Goal: Transaction & Acquisition: Purchase product/service

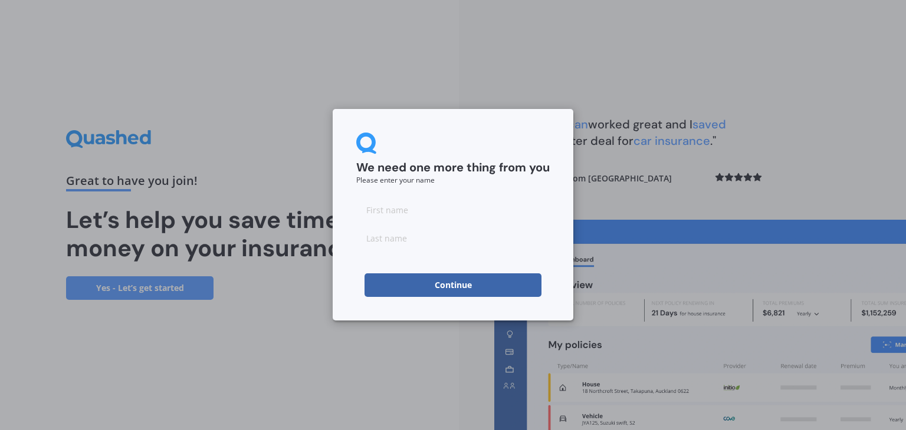
click at [444, 206] on input at bounding box center [452, 210] width 193 height 24
type input "[PERSON_NAME]"
type input "Thomson"
click button "Continue" at bounding box center [452, 286] width 177 height 24
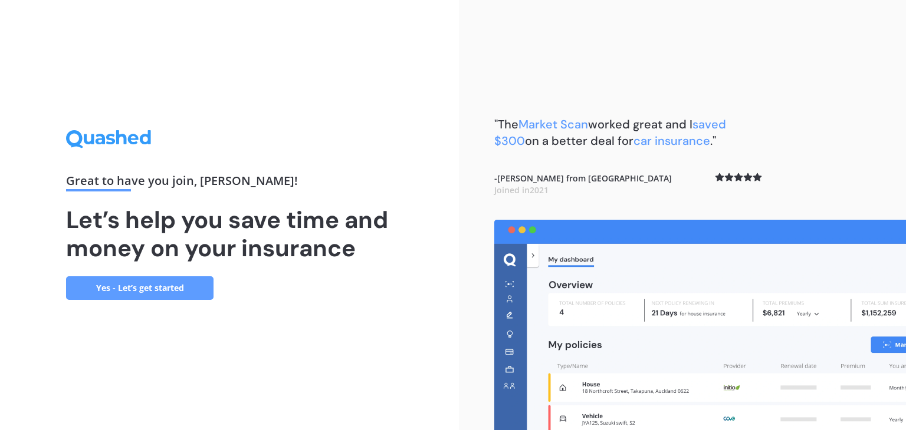
click at [142, 288] on link "Yes - Let’s get started" at bounding box center [139, 289] width 147 height 24
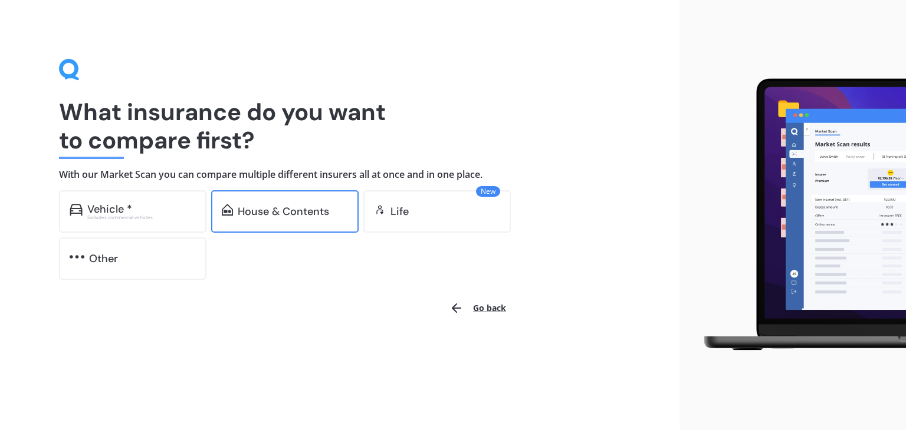
click at [259, 203] on div "House & Contents" at bounding box center [284, 211] width 147 height 42
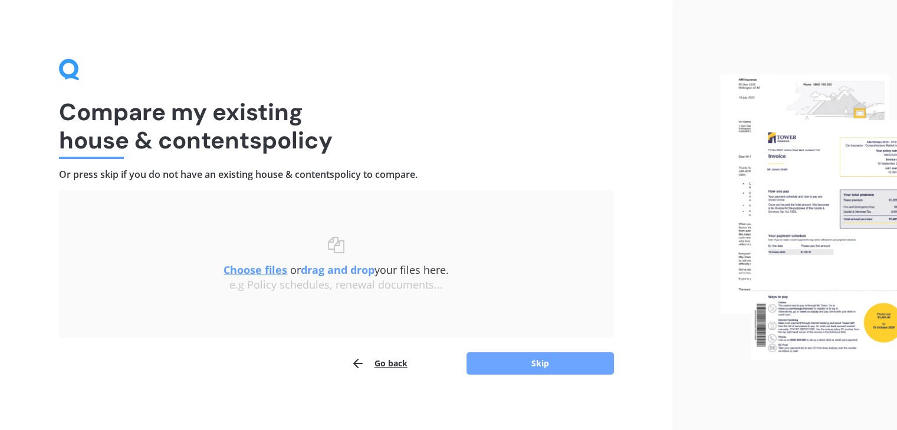
click at [535, 366] on button "Skip" at bounding box center [539, 364] width 147 height 22
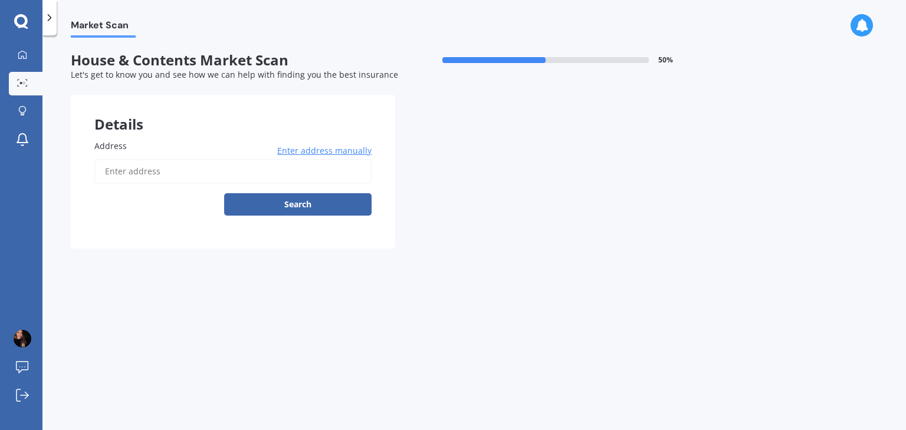
click at [184, 175] on input "Address" at bounding box center [232, 171] width 277 height 25
type input "[STREET_ADDRESS]"
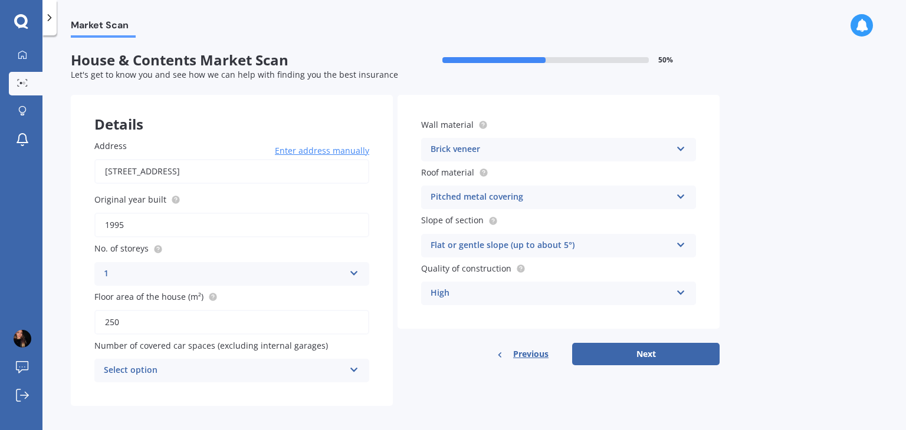
scroll to position [6, 0]
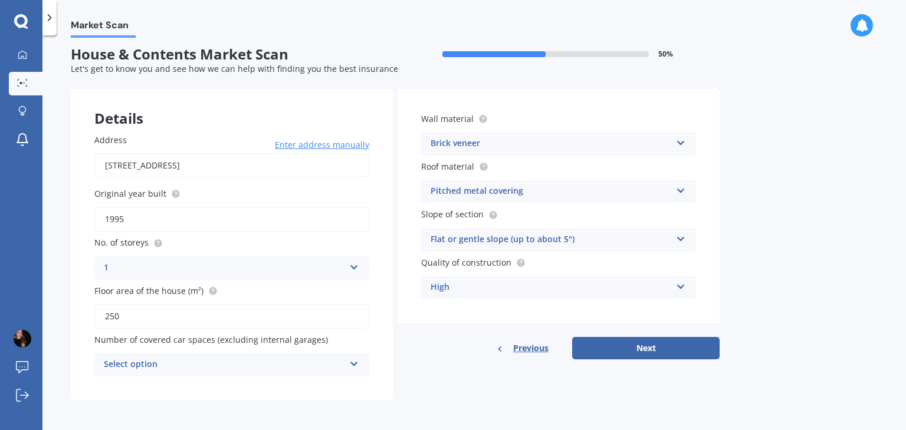
click at [315, 364] on div "Select option" at bounding box center [224, 365] width 241 height 14
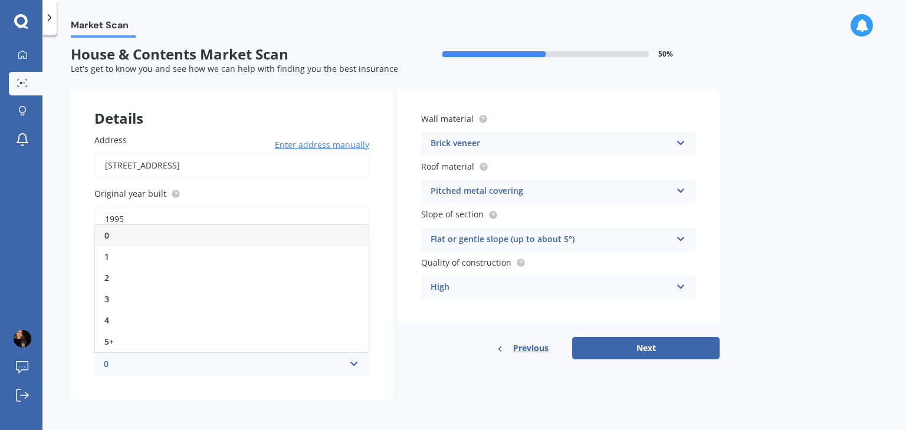
click at [435, 356] on div "Previous Next" at bounding box center [558, 348] width 322 height 22
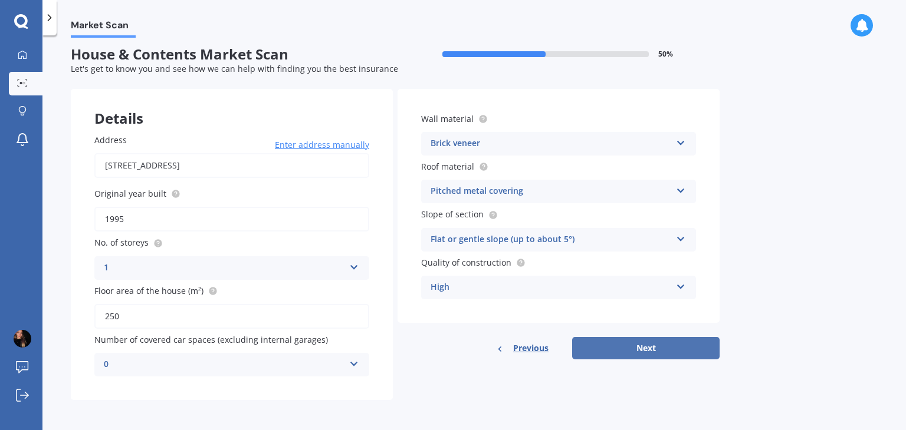
click at [660, 347] on button "Next" at bounding box center [645, 348] width 147 height 22
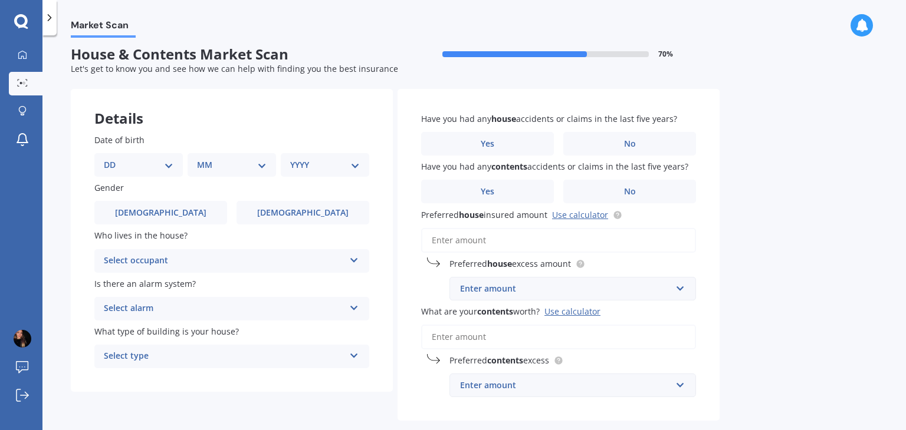
scroll to position [0, 0]
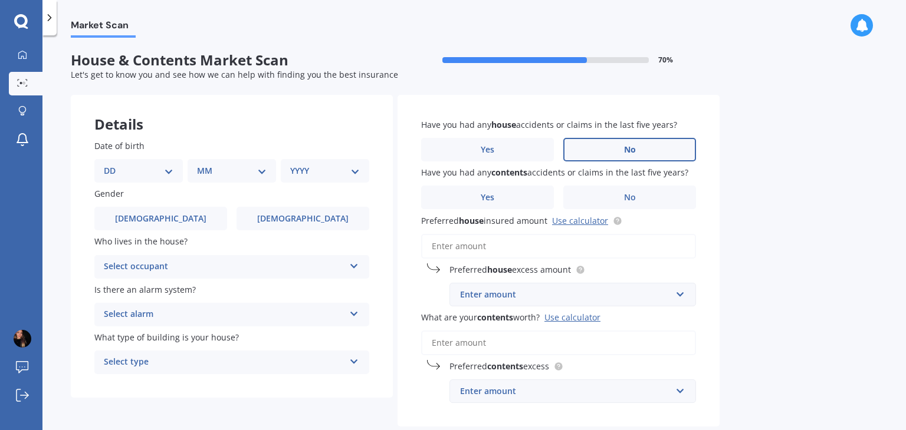
click at [605, 154] on label "No" at bounding box center [629, 150] width 133 height 24
click at [0, 0] on input "No" at bounding box center [0, 0] width 0 height 0
click at [539, 206] on label "Yes" at bounding box center [487, 198] width 133 height 24
click at [0, 0] on input "Yes" at bounding box center [0, 0] width 0 height 0
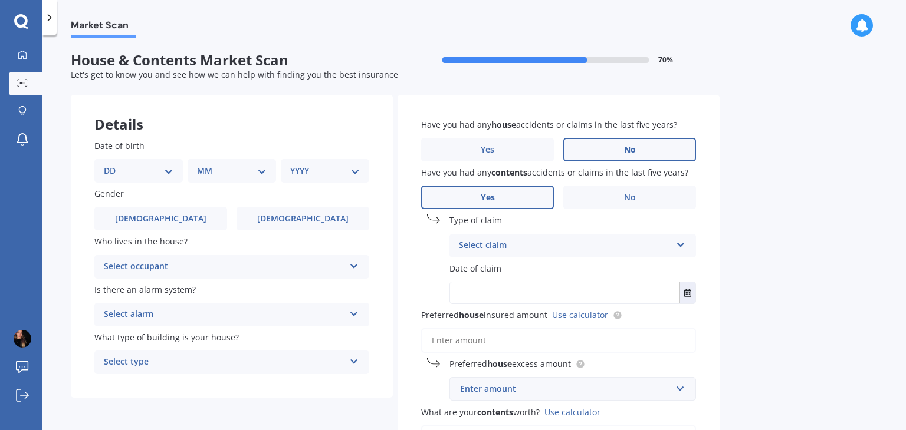
click at [545, 241] on div "Select claim" at bounding box center [565, 246] width 212 height 14
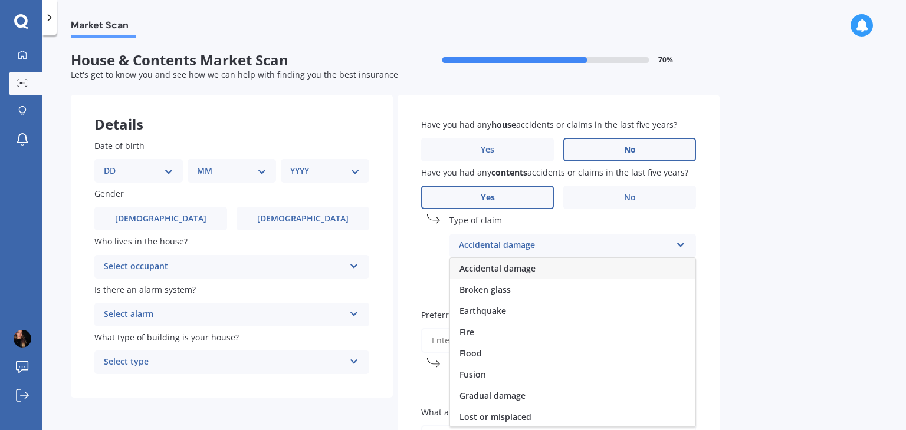
scroll to position [56, 0]
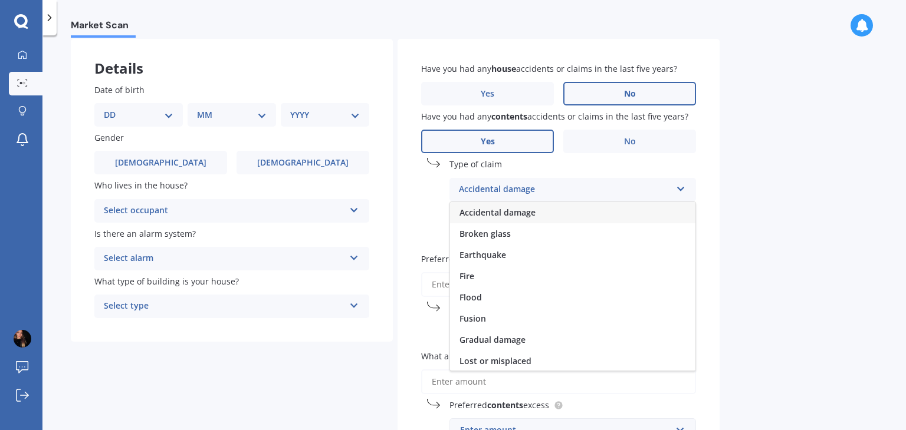
click at [581, 216] on div "Accidental damage" at bounding box center [572, 212] width 245 height 21
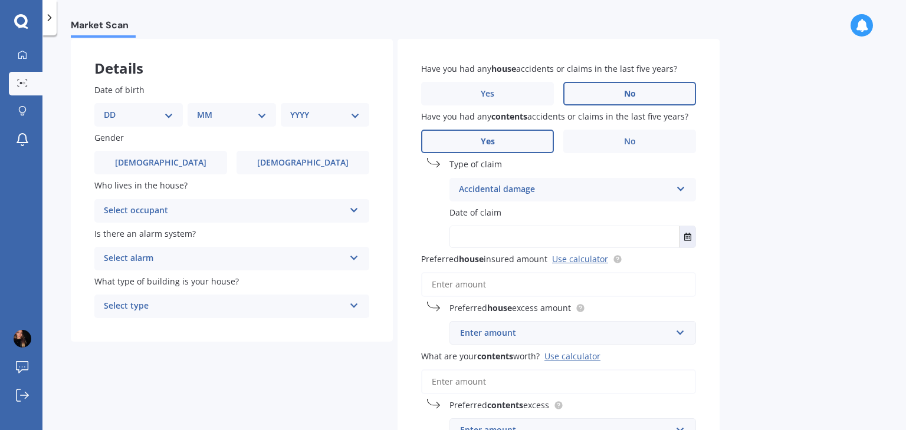
click at [542, 236] on input "text" at bounding box center [564, 236] width 229 height 21
click at [649, 144] on label "No" at bounding box center [629, 142] width 133 height 24
click at [0, 0] on input "No" at bounding box center [0, 0] width 0 height 0
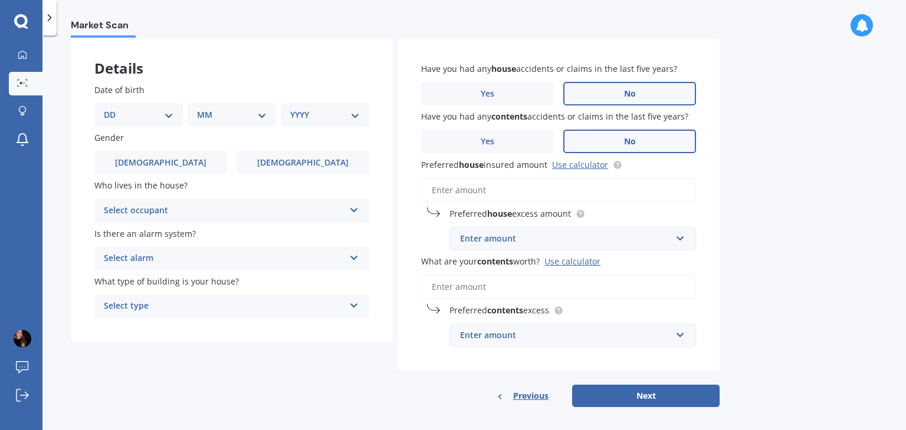
click at [507, 187] on input "Preferred house insured amount Use calculator" at bounding box center [558, 190] width 275 height 25
click at [522, 241] on div "Enter amount" at bounding box center [565, 238] width 211 height 13
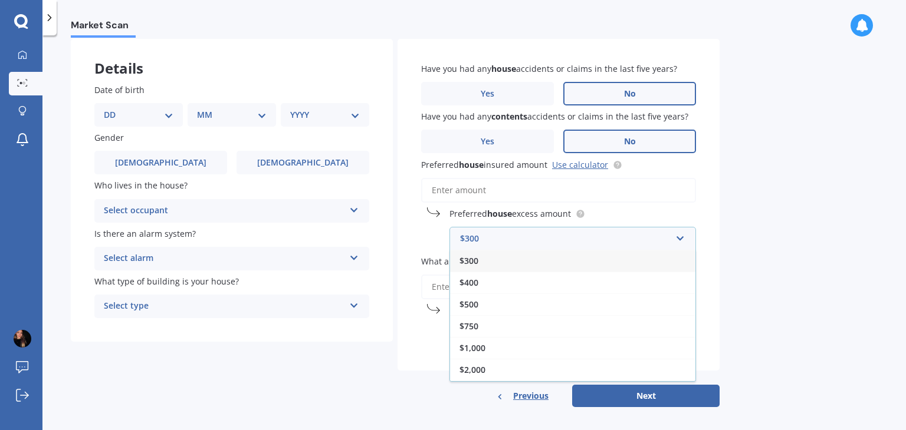
click at [526, 190] on input "Preferred house insured amount Use calculator" at bounding box center [558, 190] width 275 height 25
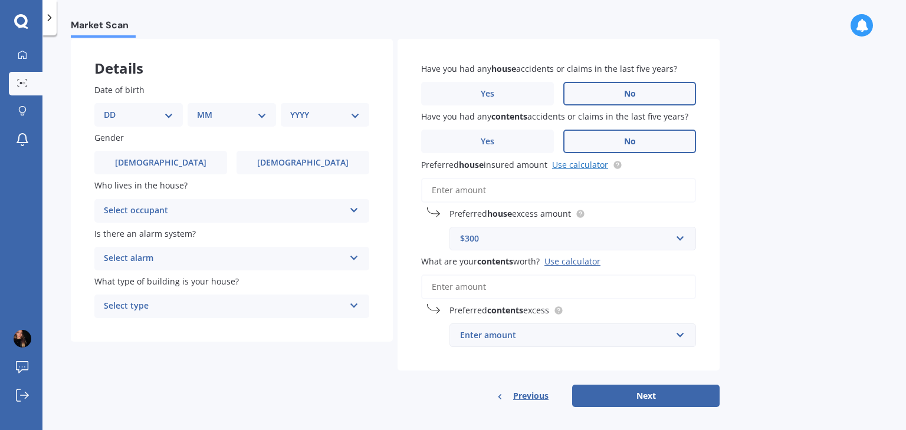
click at [581, 164] on link "Use calculator" at bounding box center [580, 164] width 56 height 11
click at [169, 114] on select "DD 01 02 03 04 05 06 07 08 09 10 11 12 13 14 15 16 17 18 19 20 21 22 23 24 25 2…" at bounding box center [139, 114] width 70 height 13
select select "23"
click at [113, 108] on select "DD 01 02 03 04 05 06 07 08 09 10 11 12 13 14 15 16 17 18 19 20 21 22 23 24 25 2…" at bounding box center [139, 114] width 70 height 13
click at [201, 275] on span "What type of building is your house?" at bounding box center [166, 281] width 144 height 12
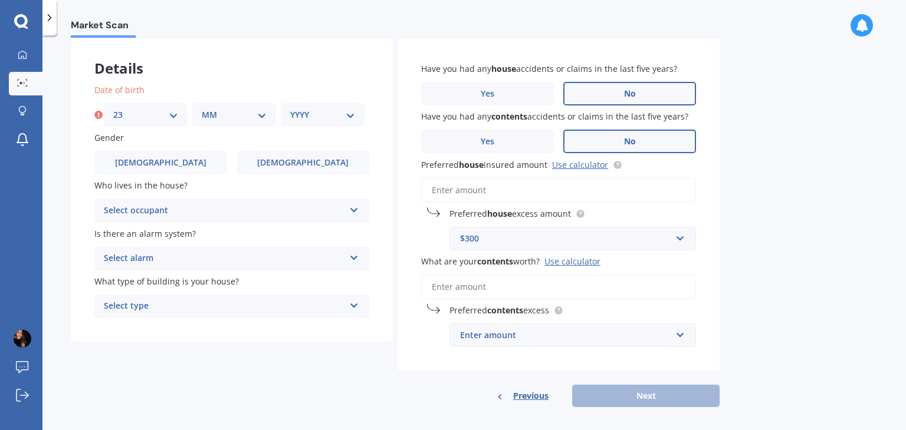
click at [203, 282] on span "What type of building is your house?" at bounding box center [166, 281] width 144 height 11
click at [223, 121] on select "MM 01 02 03 04 05 06 07 08 09 10 11 12" at bounding box center [234, 114] width 65 height 13
select select "10"
click at [202, 108] on select "MM 01 02 03 04 05 06 07 08 09 10 11 12" at bounding box center [234, 114] width 65 height 13
click at [330, 112] on select "YYYY 2009 2008 2007 2006 2005 2004 2003 2002 2001 2000 1999 1998 1997 1996 1995…" at bounding box center [322, 114] width 65 height 13
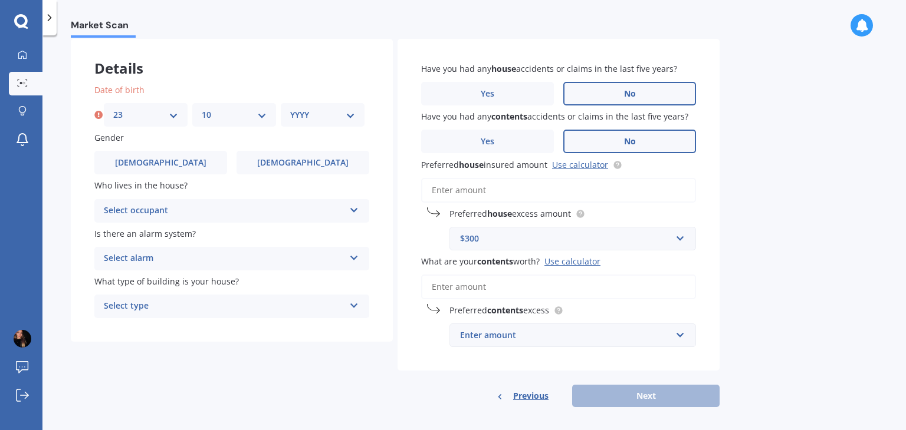
select select "1995"
click at [290, 108] on select "YYYY 2009 2008 2007 2006 2005 2004 2003 2002 2001 2000 1999 1998 1997 1996 1995…" at bounding box center [322, 114] width 65 height 13
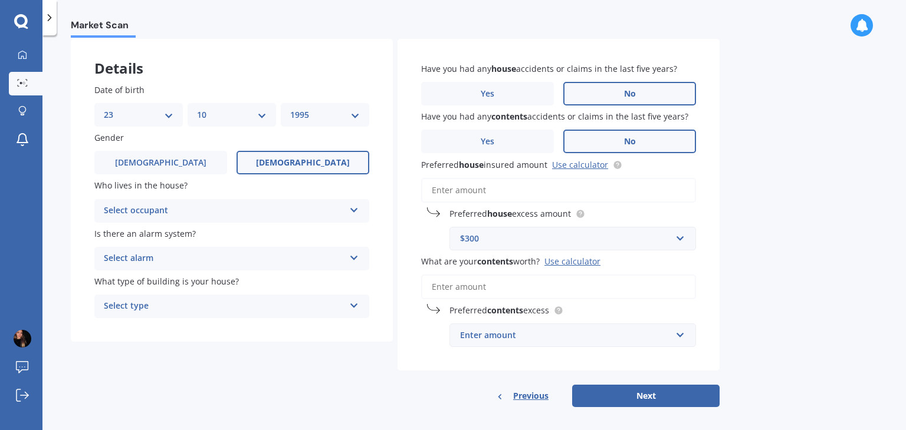
click at [278, 165] on label "[DEMOGRAPHIC_DATA]" at bounding box center [302, 163] width 133 height 24
click at [0, 0] on input "[DEMOGRAPHIC_DATA]" at bounding box center [0, 0] width 0 height 0
click at [195, 221] on div "Select occupant Owner Owner + Boarder" at bounding box center [231, 211] width 275 height 24
click at [156, 234] on div "Owner" at bounding box center [232, 233] width 274 height 21
click at [190, 256] on div "Select alarm" at bounding box center [224, 259] width 241 height 14
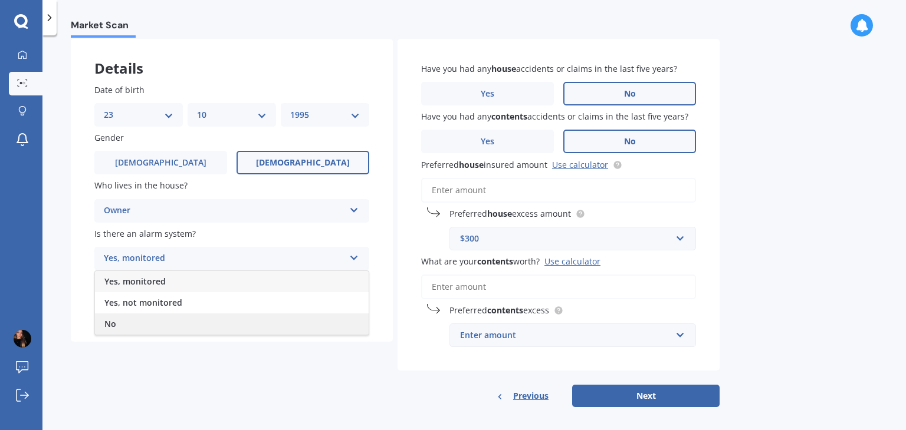
click at [146, 324] on div "No" at bounding box center [232, 324] width 274 height 21
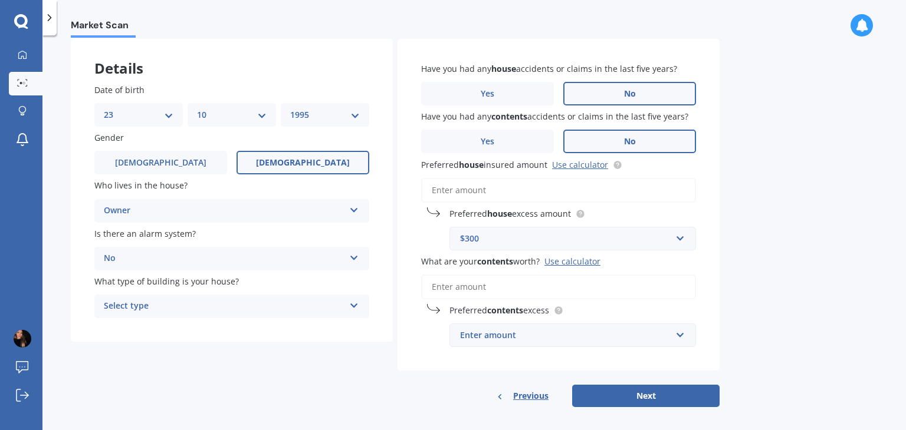
click at [181, 304] on div "Select type" at bounding box center [224, 307] width 241 height 14
click at [181, 330] on div "Freestanding" at bounding box center [232, 329] width 274 height 21
click at [514, 288] on input "What are your contents worth? Use calculator" at bounding box center [558, 287] width 275 height 25
click at [481, 187] on input "Preferred house insured amount Use calculator" at bounding box center [558, 190] width 275 height 25
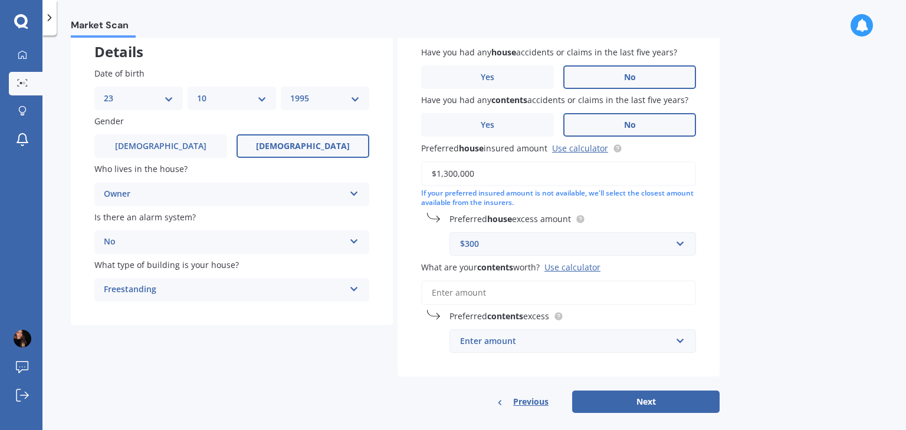
scroll to position [85, 0]
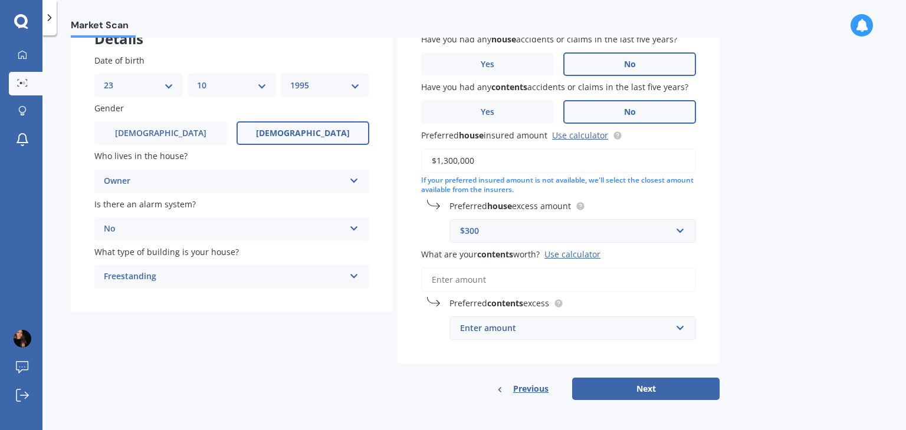
type input "$1,300,000"
click at [600, 236] on div "$300" at bounding box center [565, 231] width 211 height 13
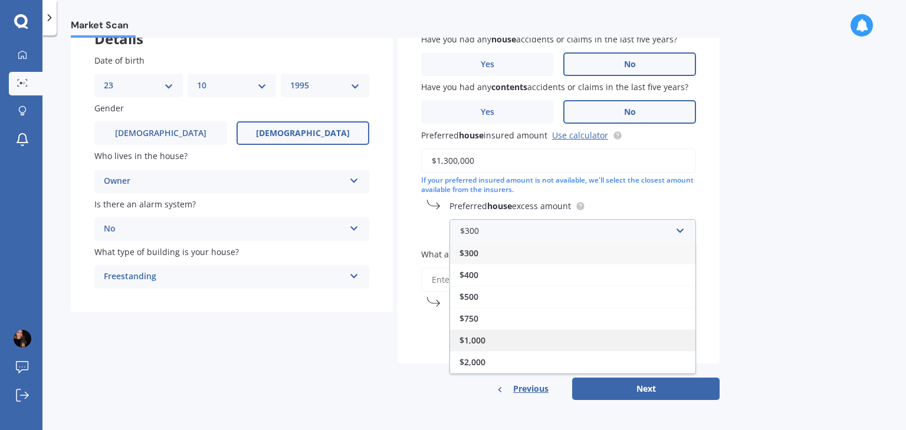
click at [560, 331] on div "$1,000" at bounding box center [572, 341] width 245 height 22
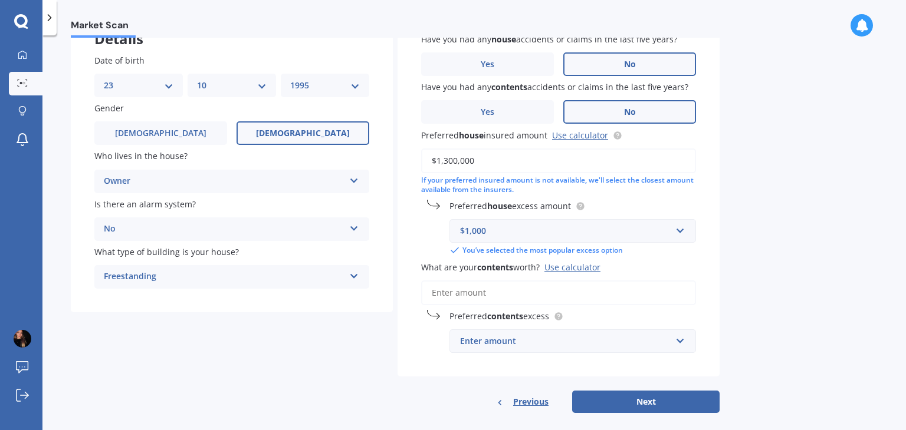
scroll to position [99, 0]
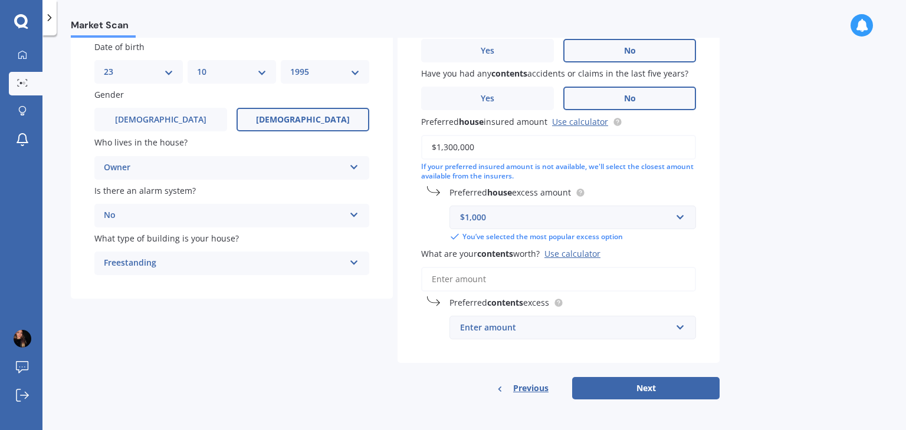
click at [547, 282] on input "What are your contents worth? Use calculator" at bounding box center [558, 279] width 275 height 25
click at [575, 253] on div "Use calculator" at bounding box center [572, 253] width 56 height 11
click at [575, 267] on input "What are your contents worth? Use calculator" at bounding box center [558, 279] width 275 height 25
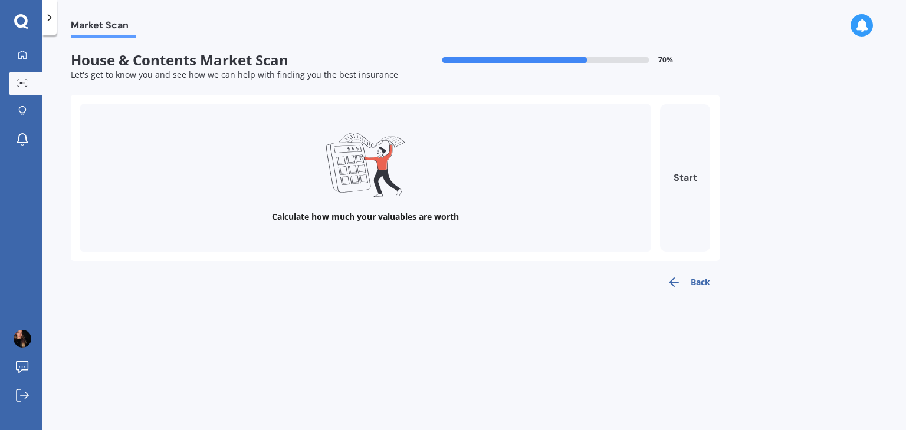
click at [685, 162] on button "Start" at bounding box center [685, 177] width 50 height 147
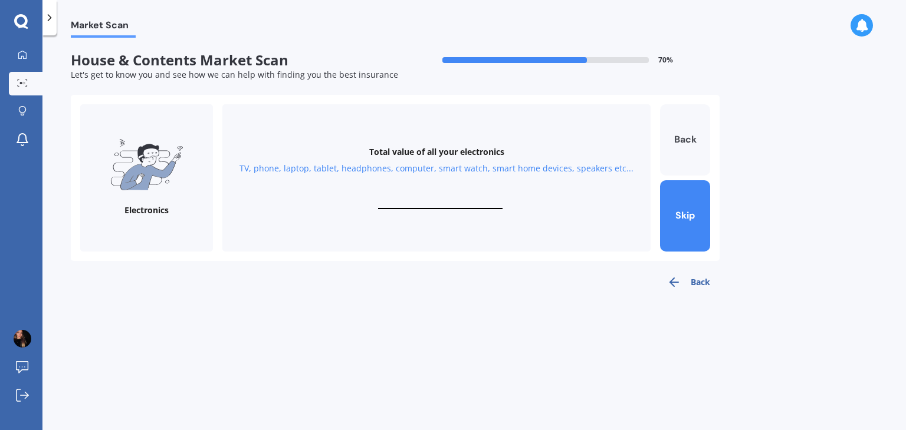
click at [684, 144] on button "Back" at bounding box center [685, 139] width 50 height 71
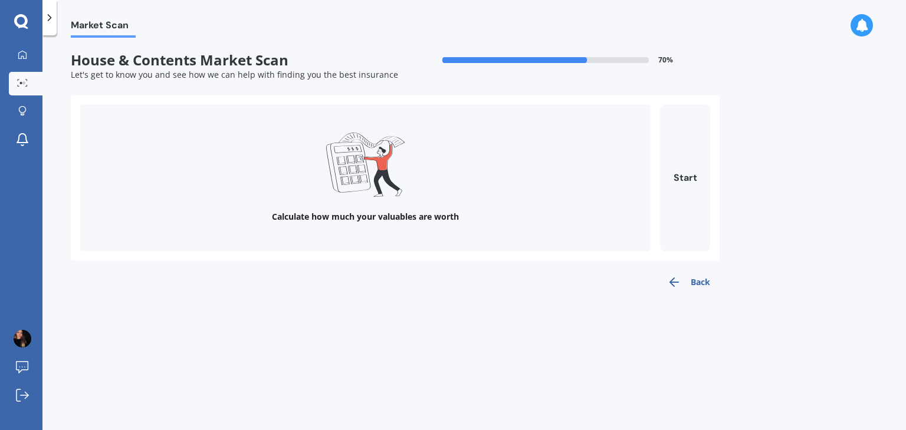
click at [679, 284] on icon "button" at bounding box center [674, 282] width 14 height 14
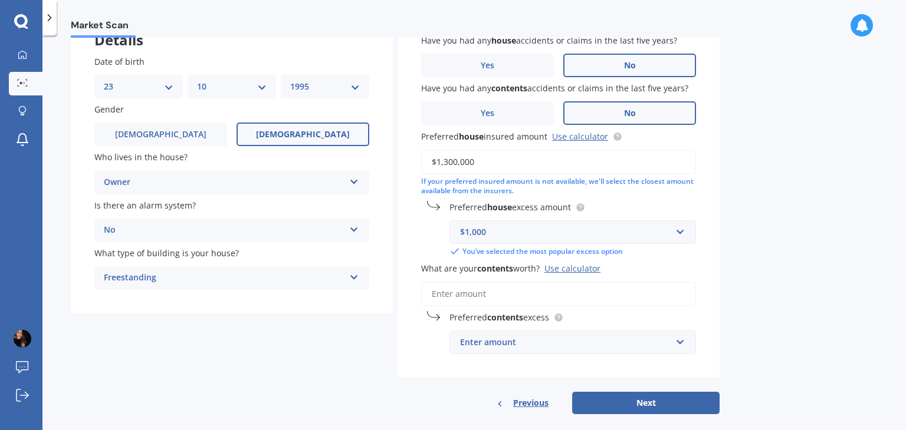
scroll to position [99, 0]
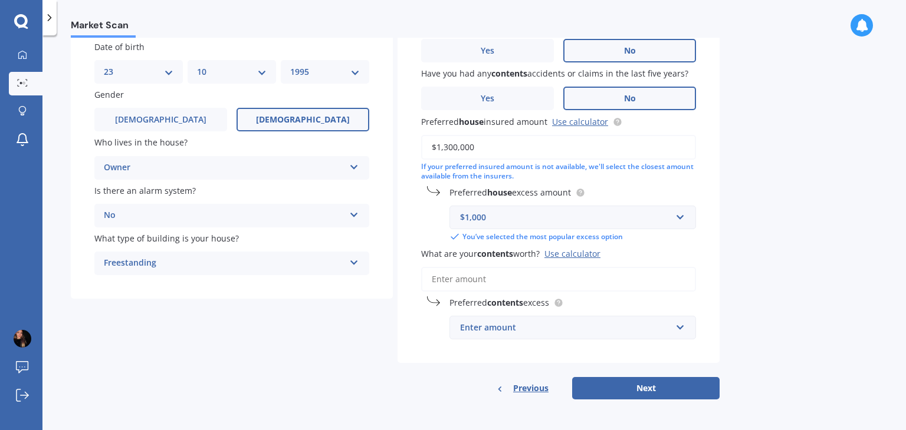
click at [519, 274] on input "What are your contents worth? Use calculator" at bounding box center [558, 279] width 275 height 25
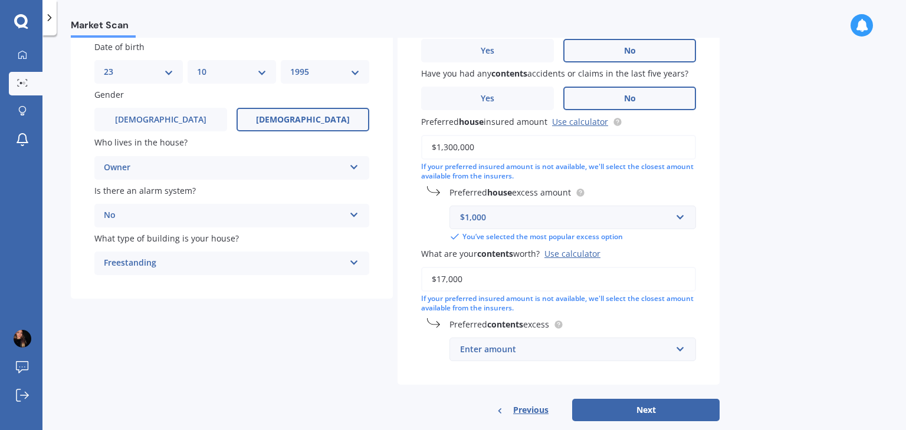
type input "$17,000"
click at [521, 346] on div "Enter amount" at bounding box center [565, 349] width 211 height 13
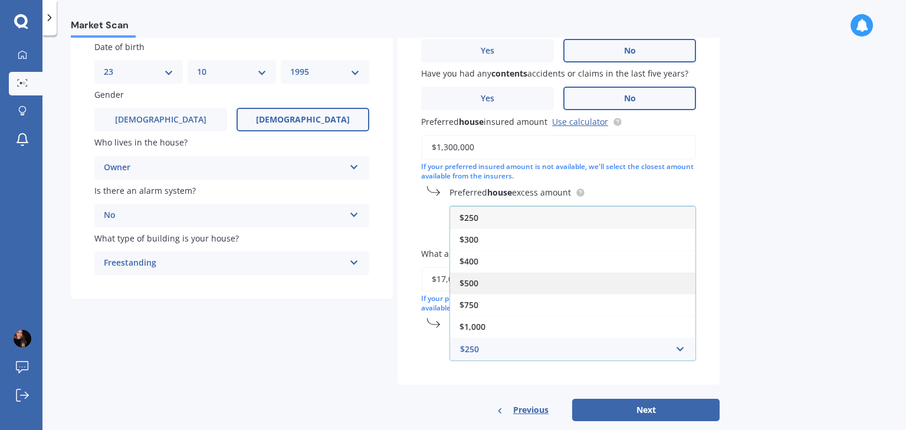
click at [529, 282] on div "$500" at bounding box center [572, 283] width 245 height 22
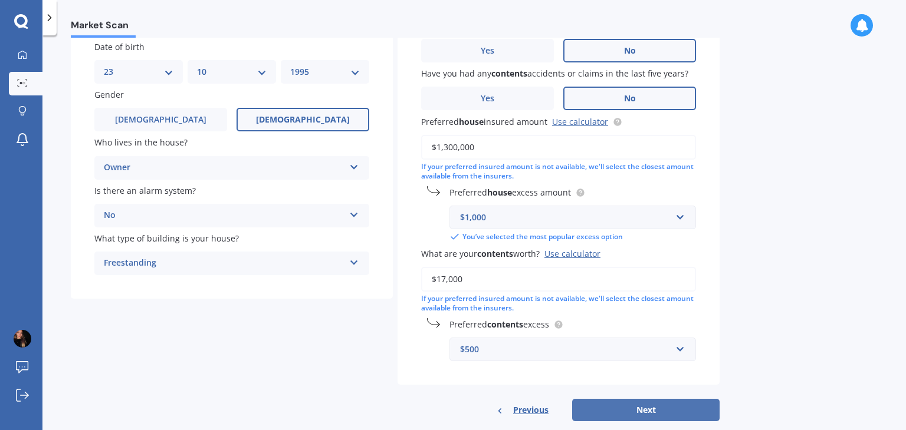
click at [663, 406] on button "Next" at bounding box center [645, 410] width 147 height 22
select select "23"
select select "10"
select select "1995"
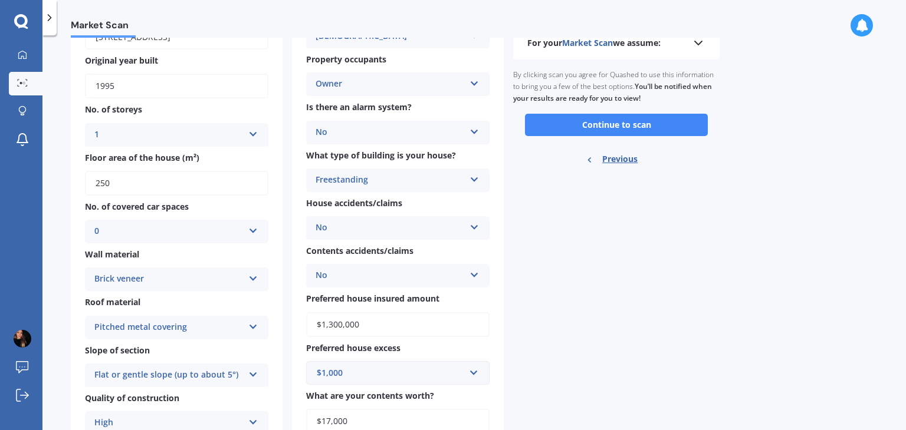
scroll to position [39, 0]
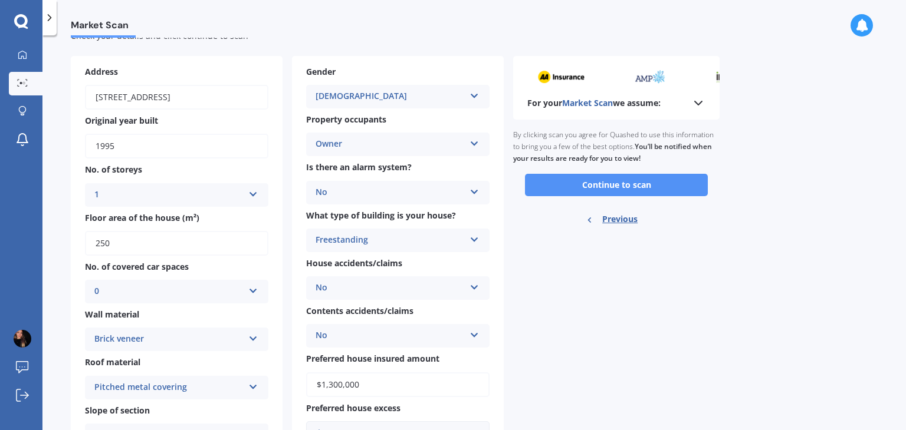
click at [621, 186] on button "Continue to scan" at bounding box center [616, 185] width 183 height 22
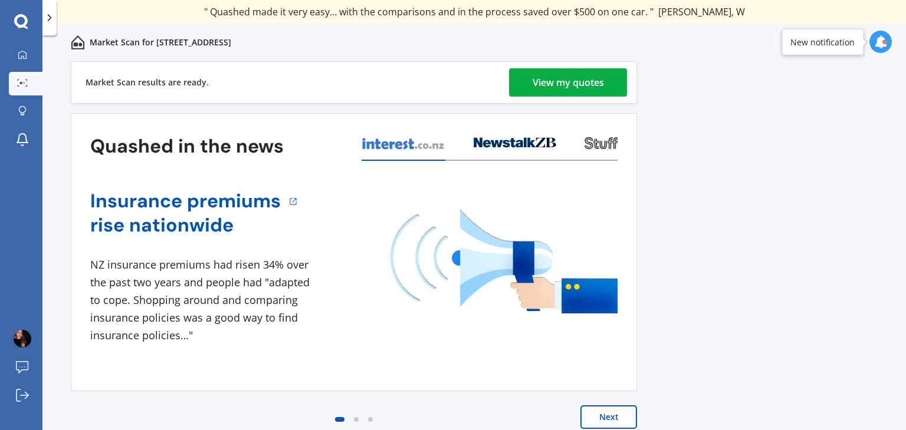
click at [578, 78] on div "View my quotes" at bounding box center [567, 82] width 71 height 28
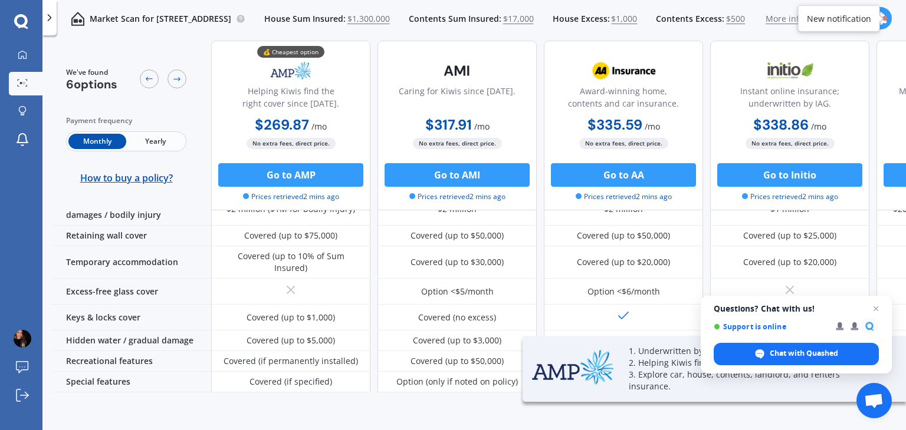
scroll to position [87, 0]
